Goal: Information Seeking & Learning: Check status

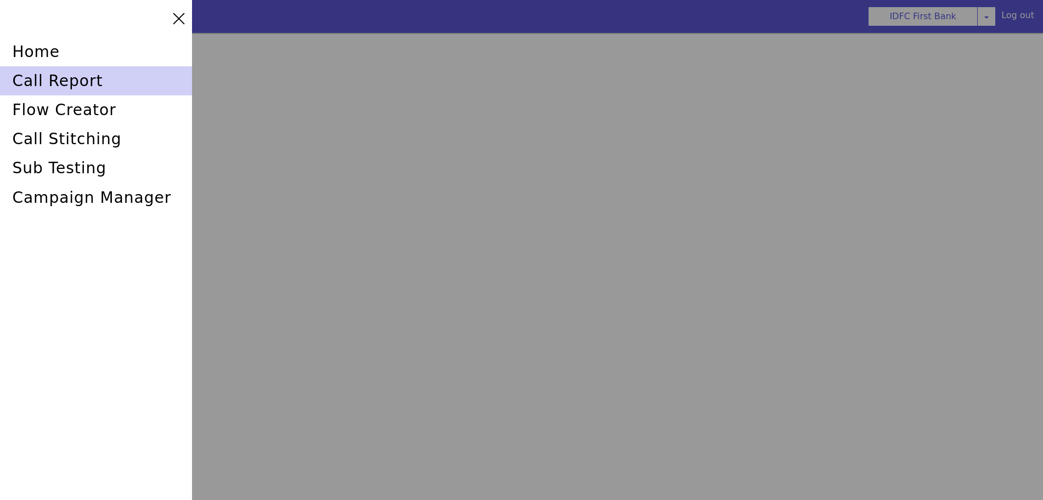
click at [56, 174] on div "call report" at bounding box center [65, 217] width 192 height 86
click at [57, 398] on div "call report" at bounding box center [127, 482] width 140 height 169
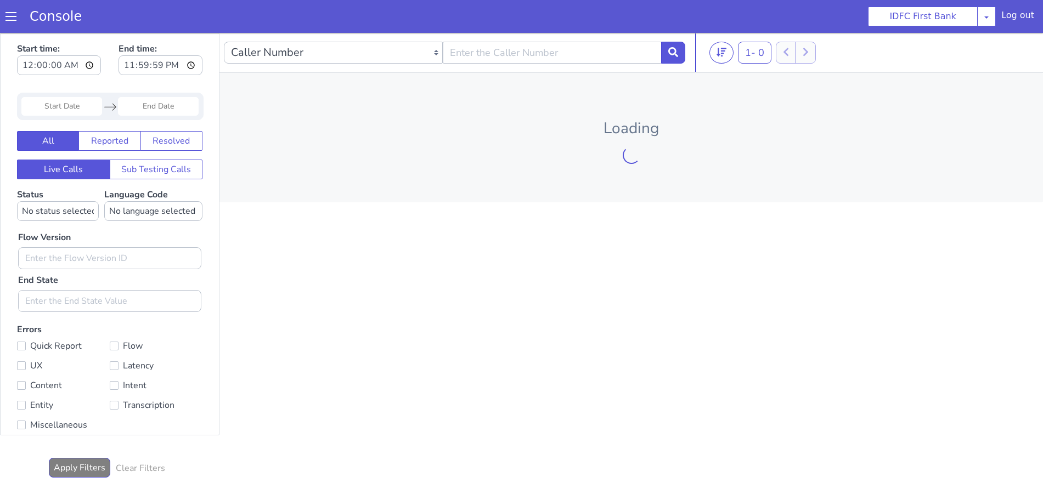
click at [1040, 49] on span at bounding box center [1047, 56] width 15 height 15
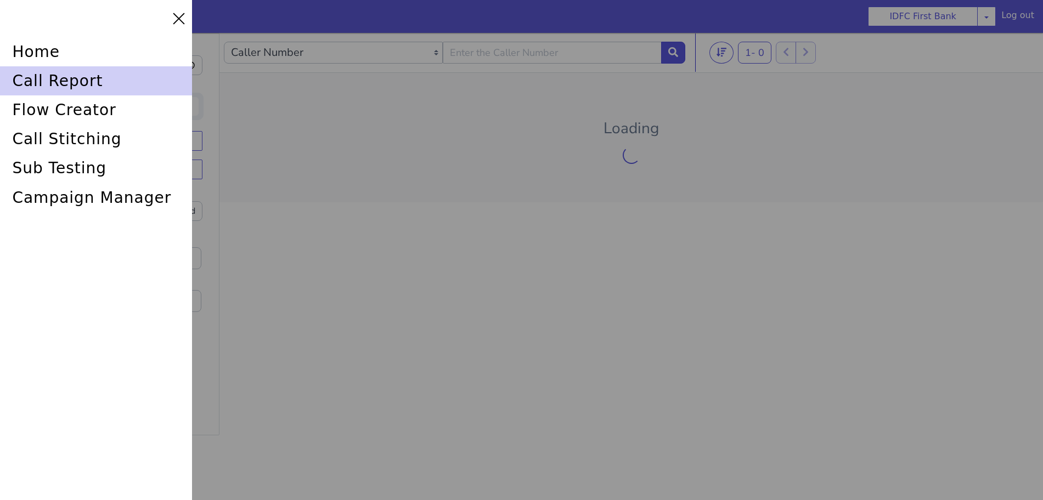
click at [35, 76] on div "call report" at bounding box center [100, 69] width 192 height 35
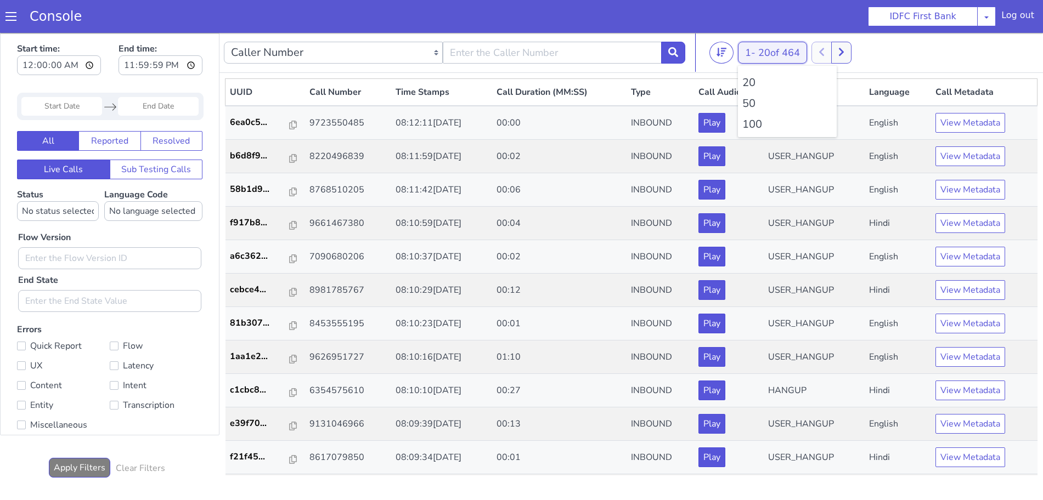
click at [784, 54] on span "20 of 464" at bounding box center [779, 52] width 42 height 13
click at [752, 123] on li "100" at bounding box center [787, 124] width 90 height 16
click at [585, 54] on input "text" at bounding box center [552, 53] width 219 height 22
type input "6352248031"
